Goal: Find specific page/section: Find specific page/section

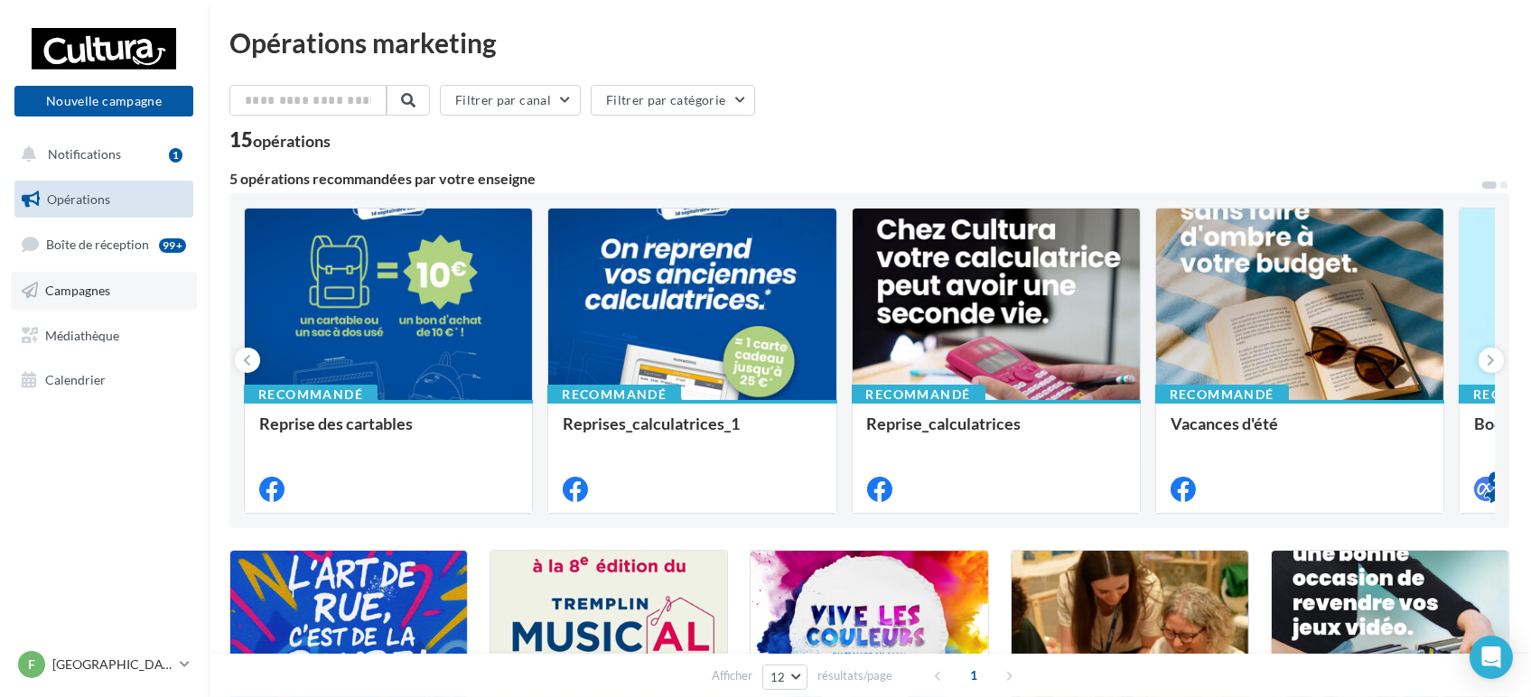
drag, startPoint x: 95, startPoint y: 266, endPoint x: 107, endPoint y: 289, distance: 26.3
click at [95, 266] on ul "Opérations Boîte de réception 99+ Campagnes Médiathèque Calendrier" at bounding box center [103, 289] width 193 height 233
click at [107, 290] on span "Campagnes" at bounding box center [77, 290] width 65 height 15
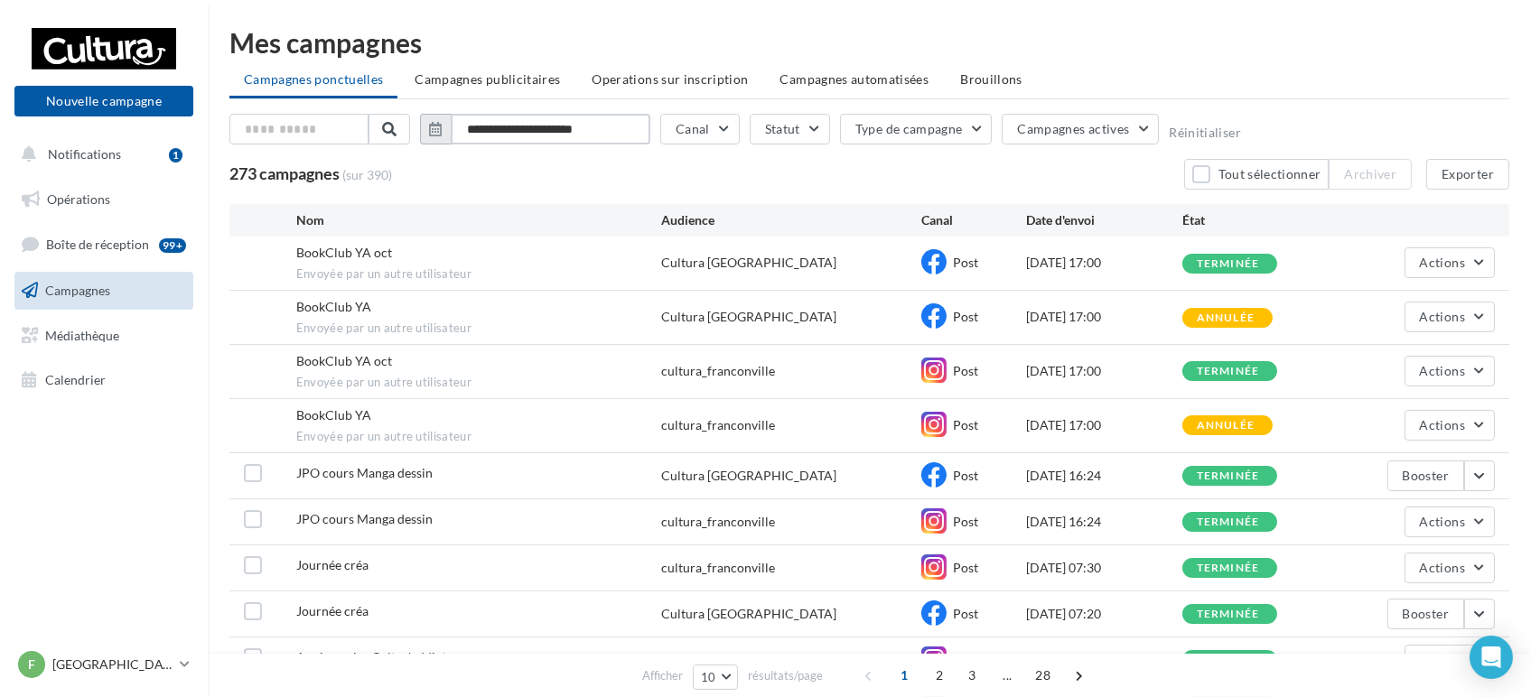
click at [600, 140] on input "**********" at bounding box center [551, 129] width 200 height 31
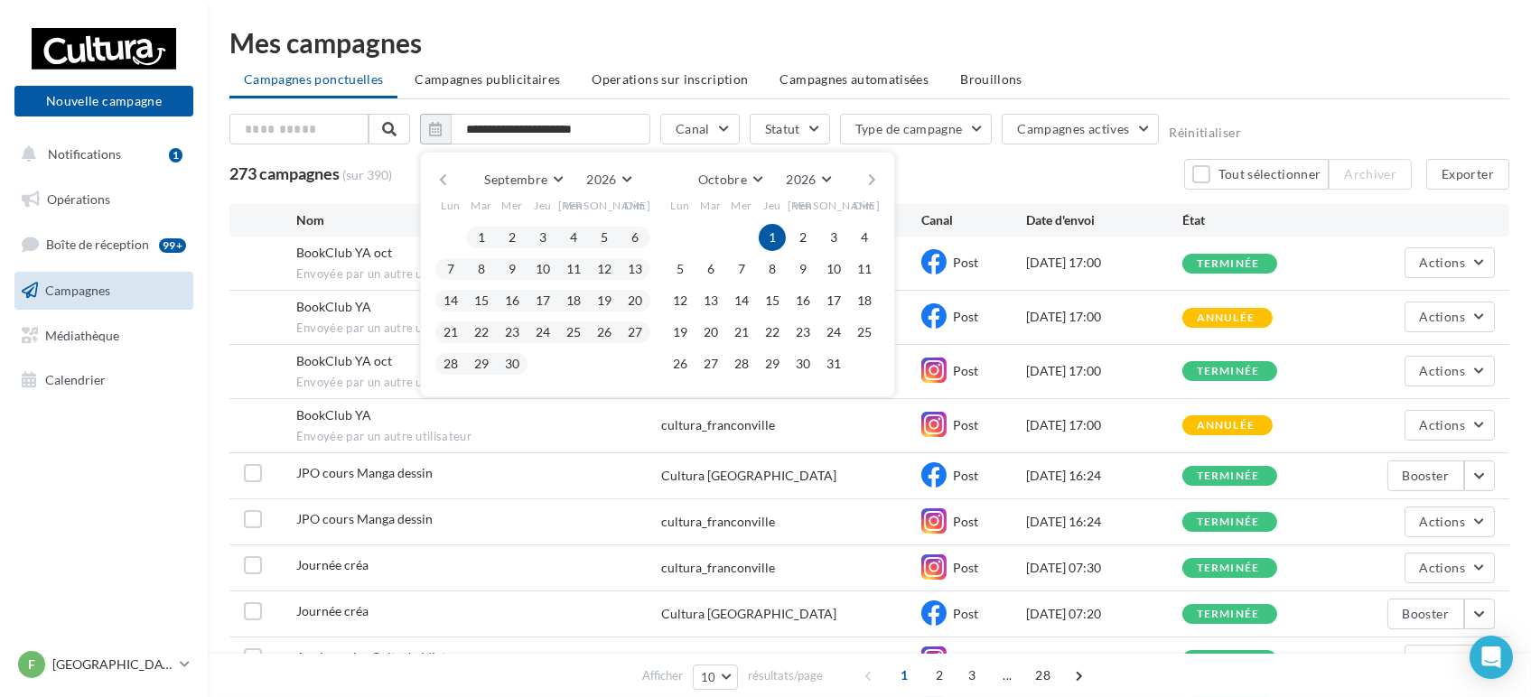
click at [607, 192] on div "Sam" at bounding box center [604, 205] width 31 height 27
click at [611, 182] on span "2026" at bounding box center [601, 179] width 30 height 15
click at [575, 228] on button "2025" at bounding box center [575, 223] width 126 height 33
click at [455, 239] on button "1" at bounding box center [450, 237] width 27 height 27
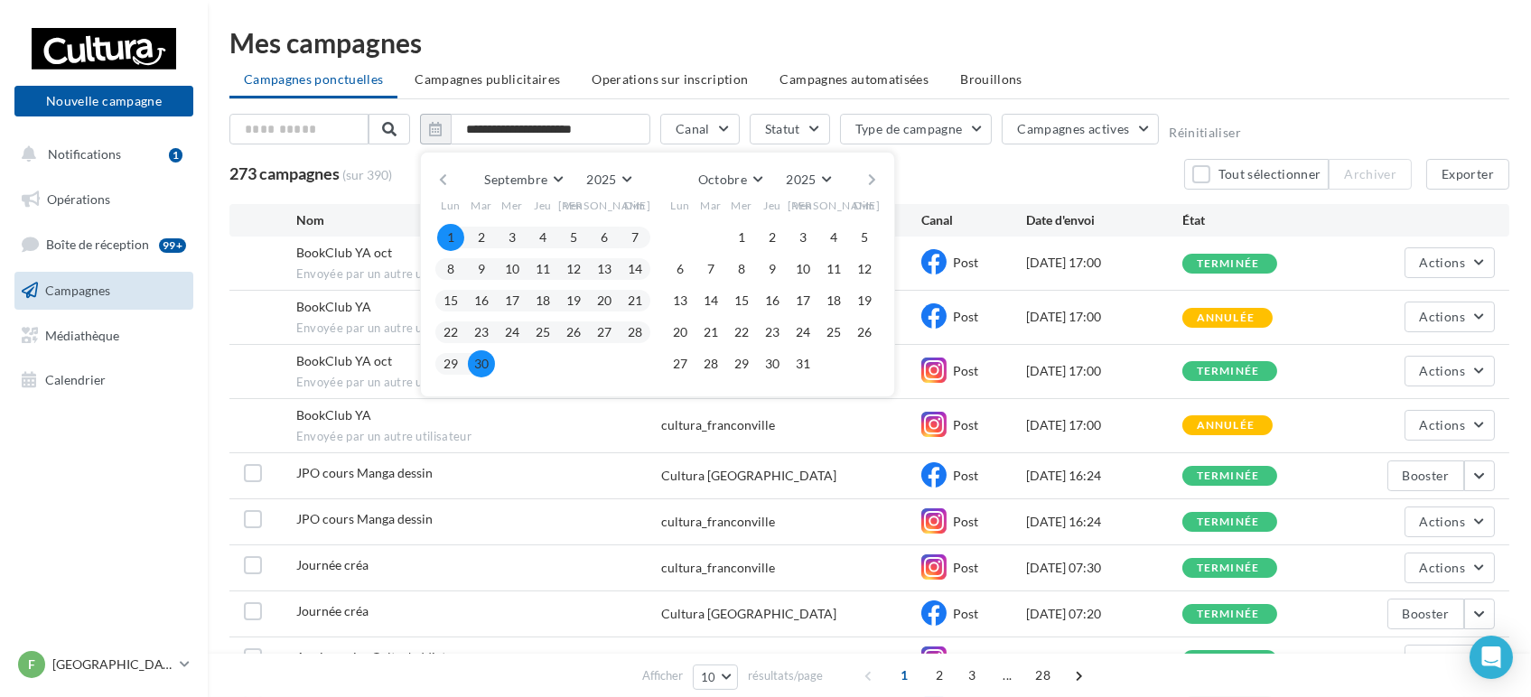
click at [471, 359] on button "30" at bounding box center [481, 363] width 27 height 27
type input "**********"
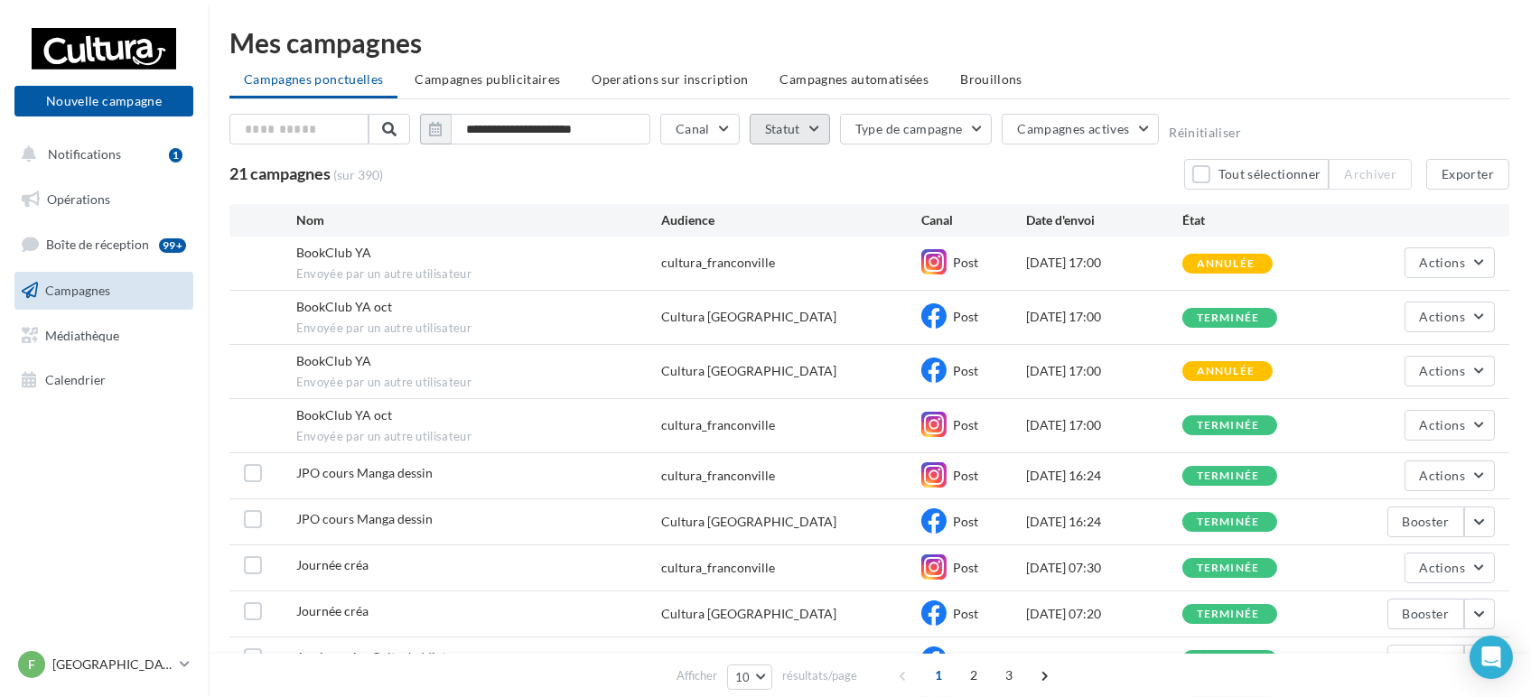
click at [820, 131] on button "Statut" at bounding box center [790, 129] width 80 height 31
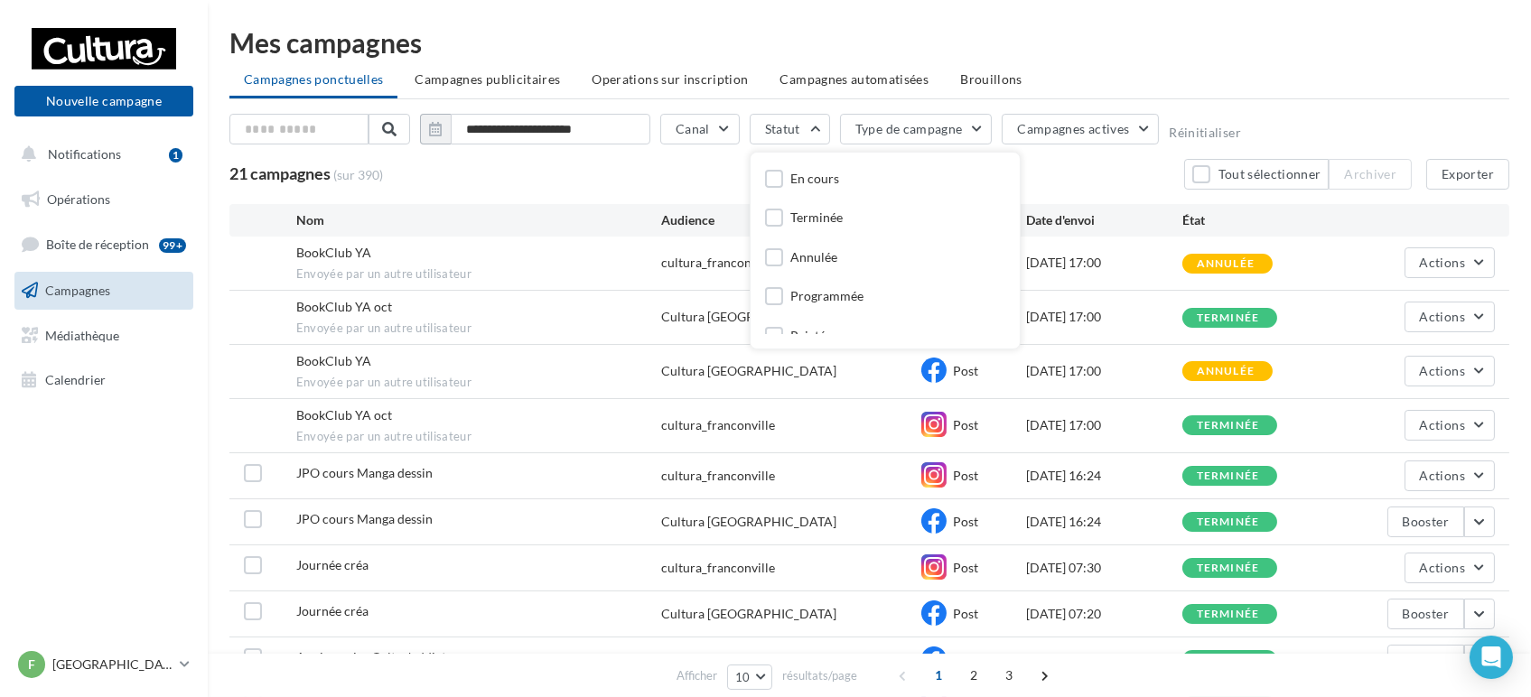
click at [811, 219] on div "Terminée" at bounding box center [816, 218] width 52 height 18
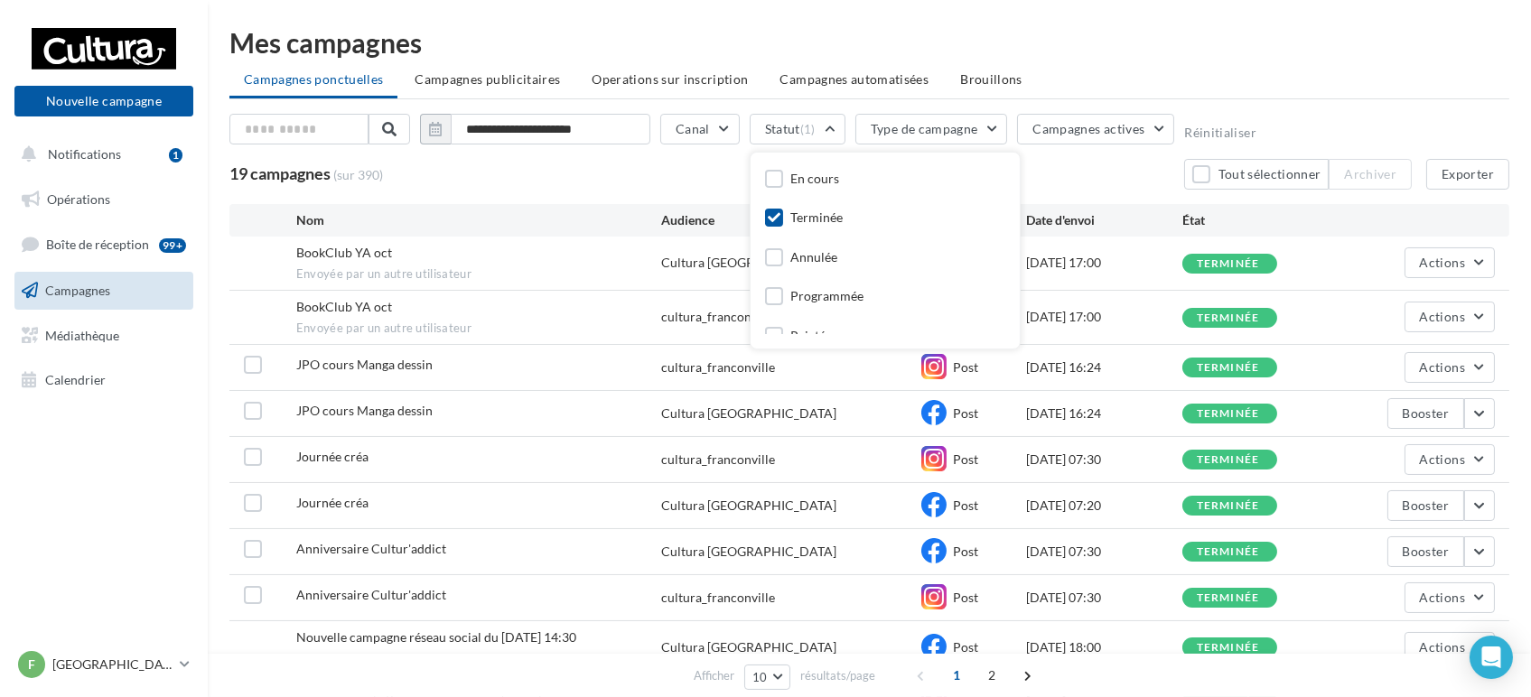
click at [1275, 98] on ul "Campagnes ponctuelles Campagnes publicitaires Operations sur inscription Campag…" at bounding box center [869, 81] width 1280 height 36
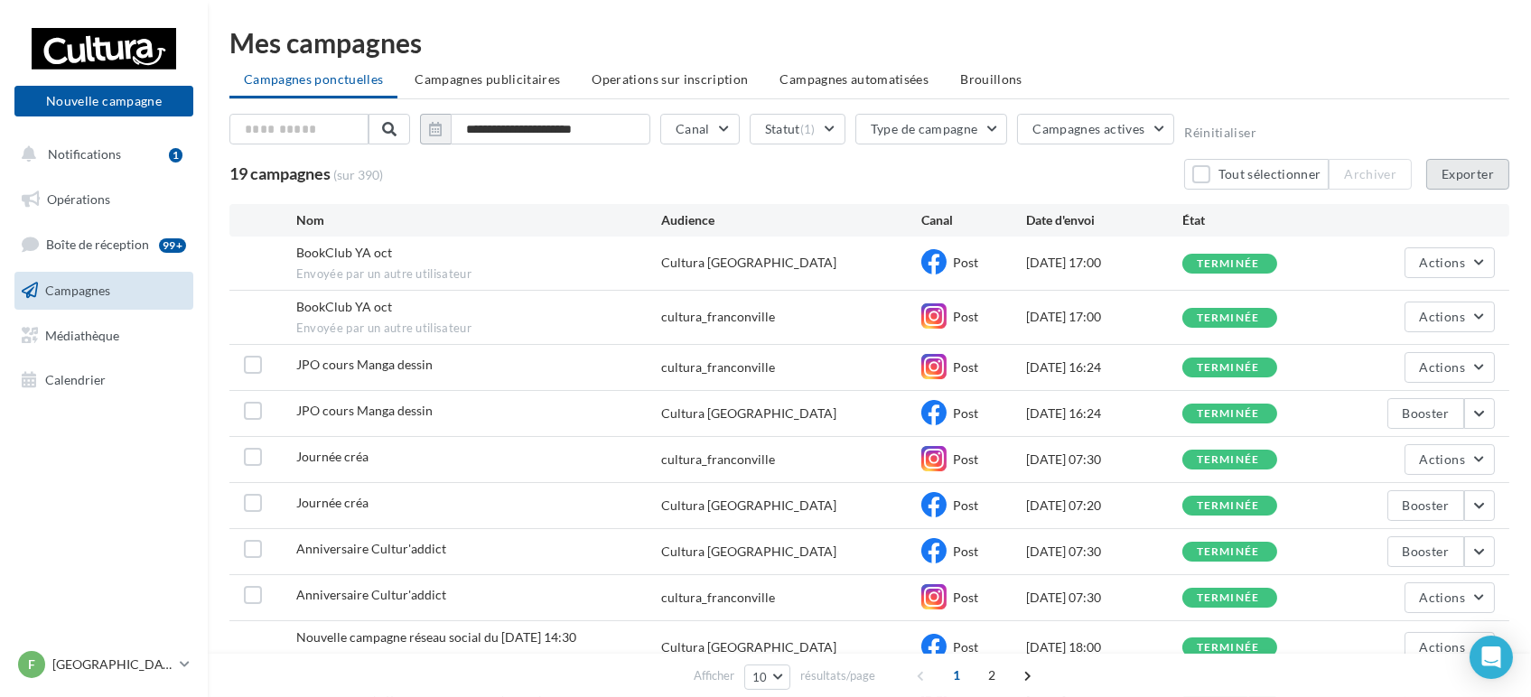
click at [1446, 175] on button "Exporter" at bounding box center [1467, 174] width 83 height 31
click at [162, 664] on p "[GEOGRAPHIC_DATA]" at bounding box center [112, 665] width 120 height 18
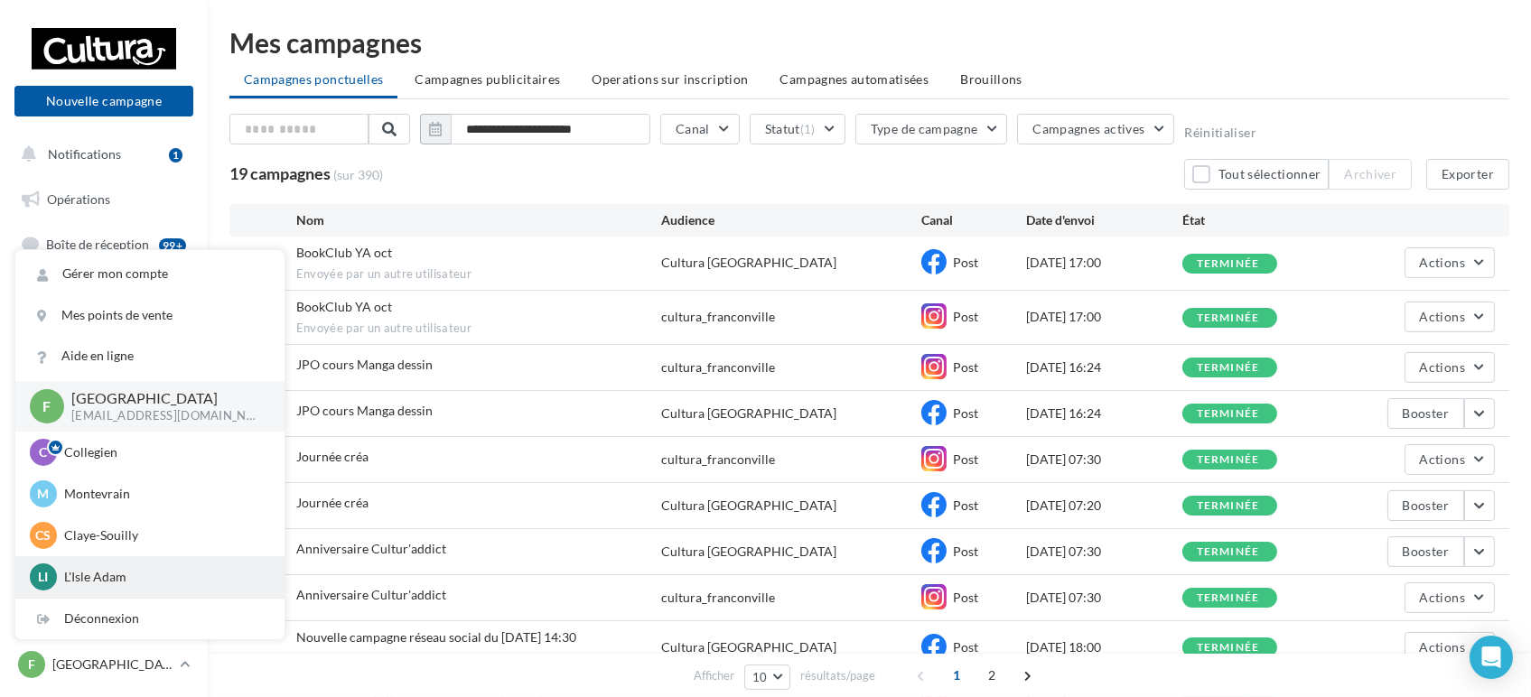
click at [154, 565] on div "LI L'Isle Adam r.duriaux4@cultura.fr" at bounding box center [150, 577] width 240 height 27
